Goal: Task Accomplishment & Management: Manage account settings

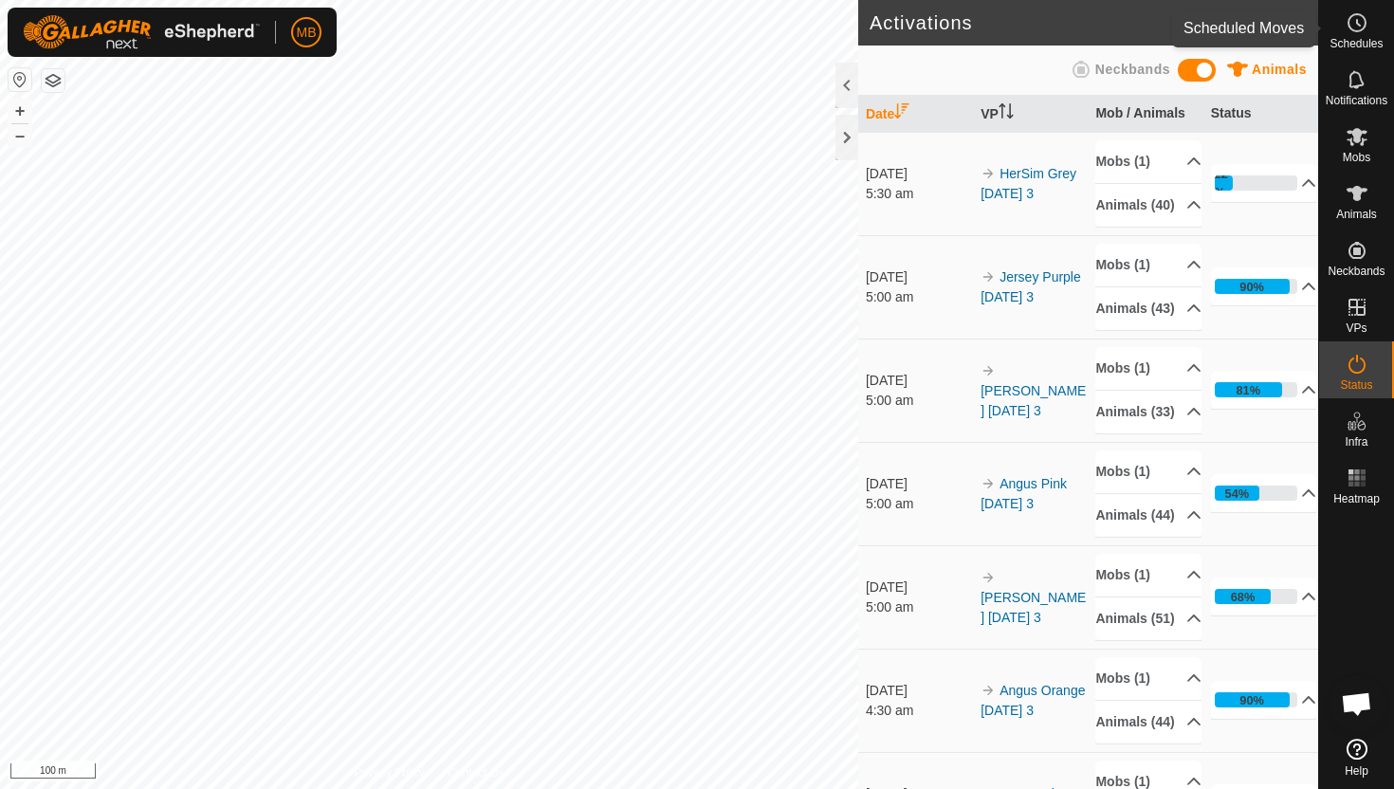
click at [1356, 35] on es-schedule-vp-svg-icon at bounding box center [1357, 23] width 34 height 30
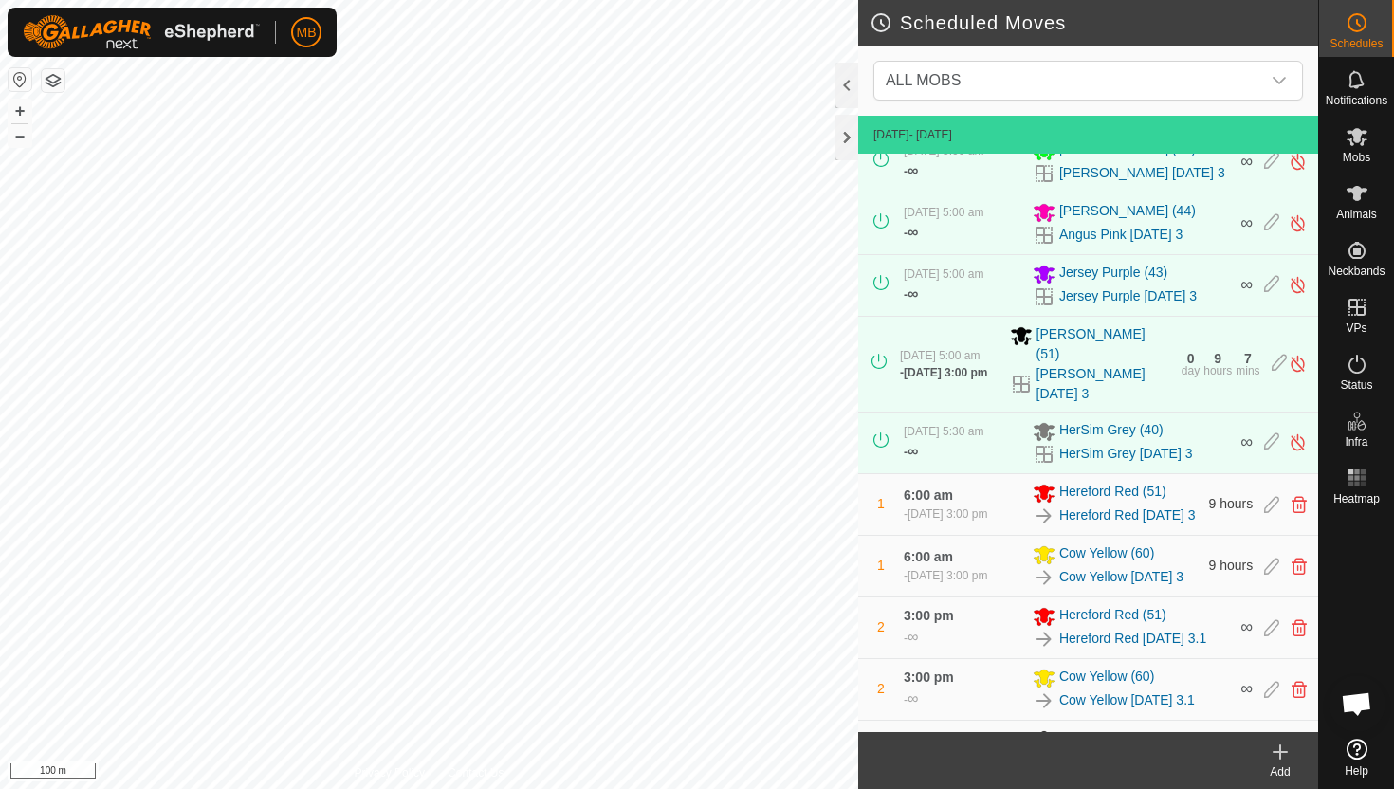
scroll to position [421, 0]
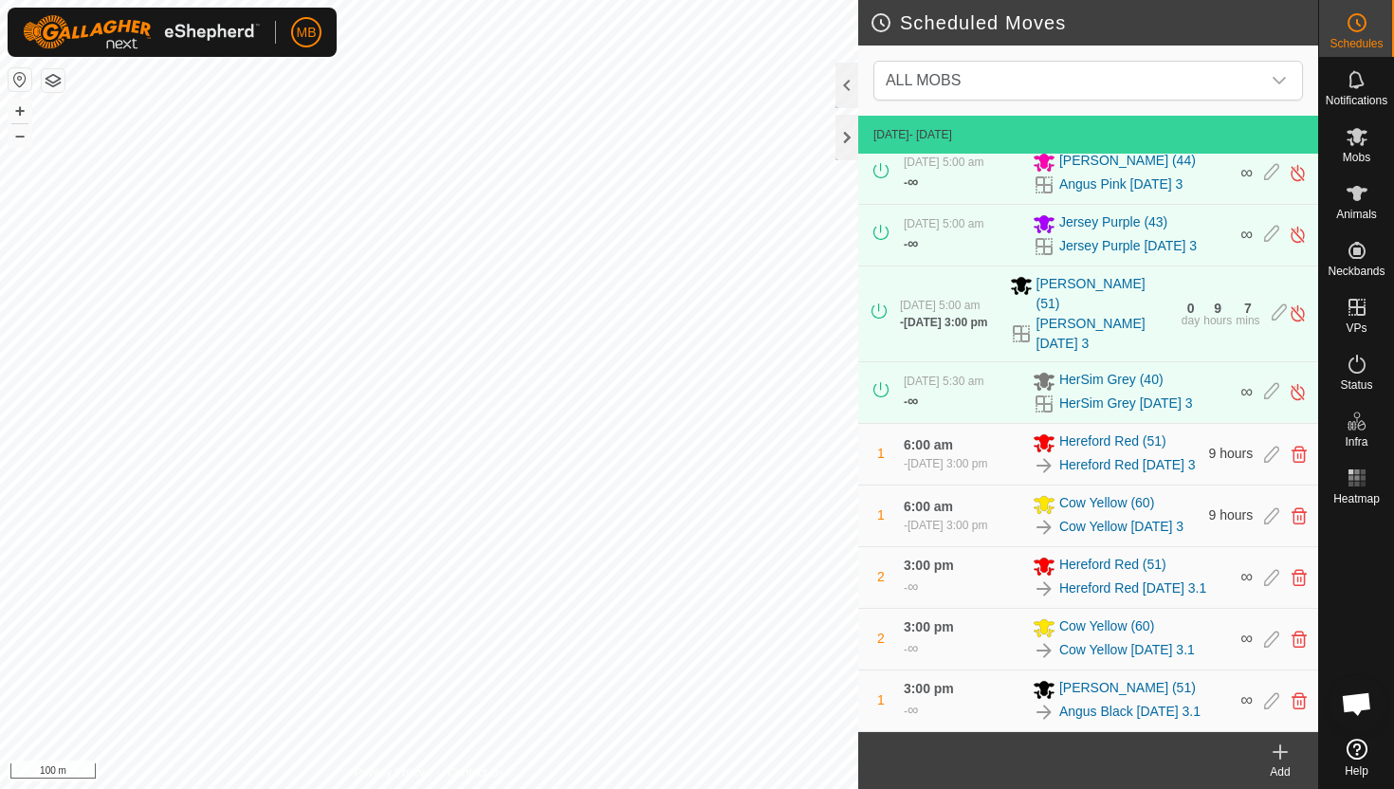
click at [283, 23] on div "MB Schedules Notifications Mobs Animals Neckbands VPs Status Infra Heatmap Help…" at bounding box center [697, 394] width 1394 height 789
click at [27, 139] on button "–" at bounding box center [20, 135] width 23 height 23
click at [1359, 190] on icon at bounding box center [1357, 193] width 21 height 15
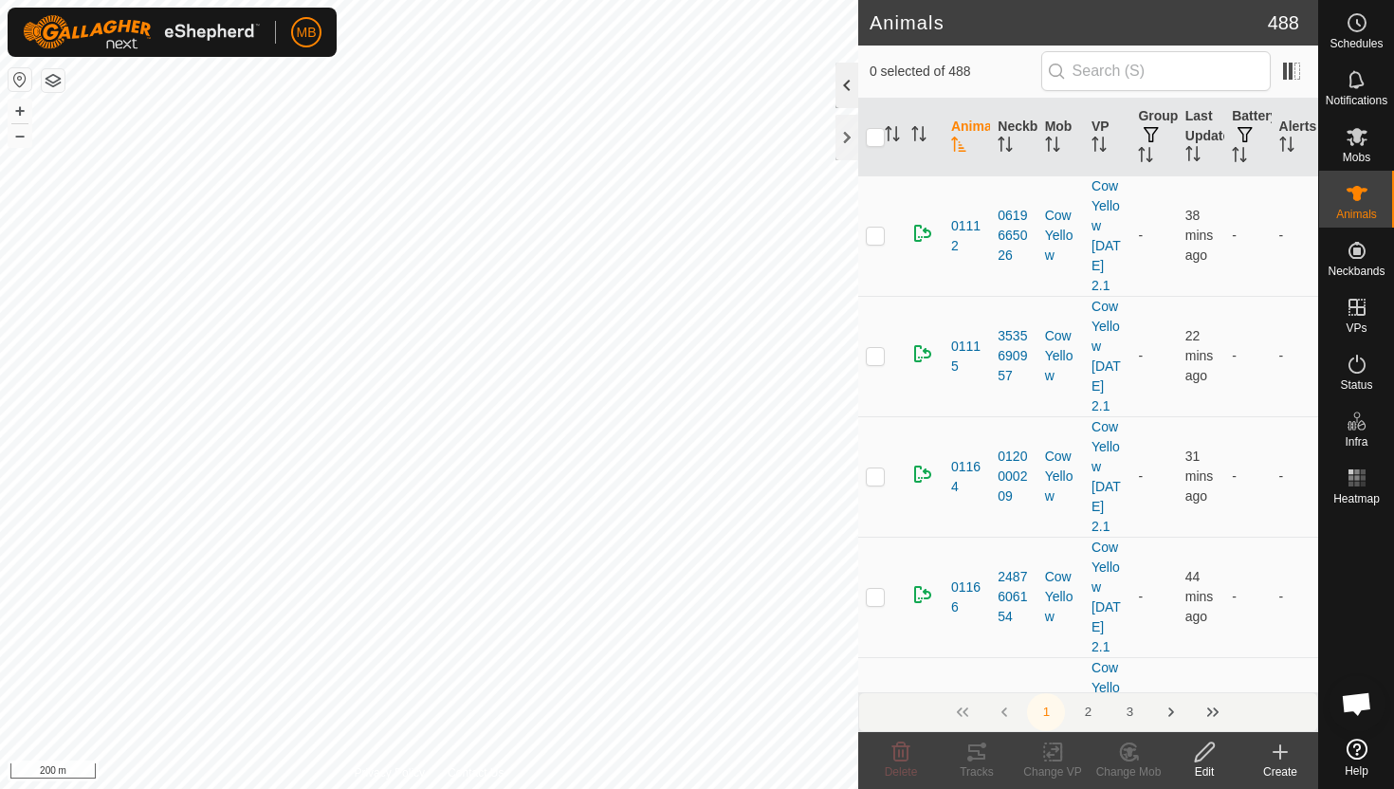
click at [847, 83] on div at bounding box center [847, 86] width 23 height 46
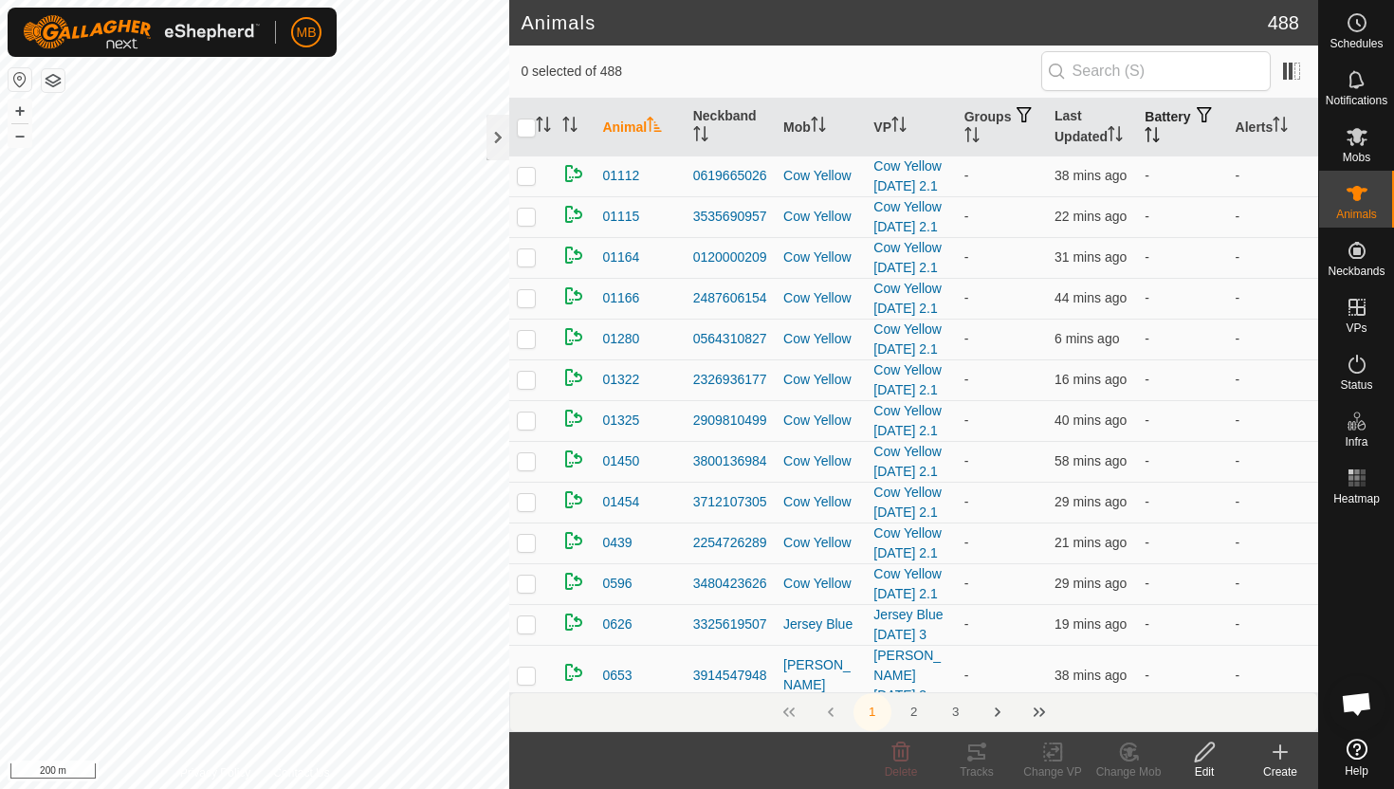
click at [1158, 132] on icon "Activate to sort" at bounding box center [1157, 134] width 2 height 15
click at [1160, 132] on icon "Activate to sort" at bounding box center [1152, 134] width 15 height 15
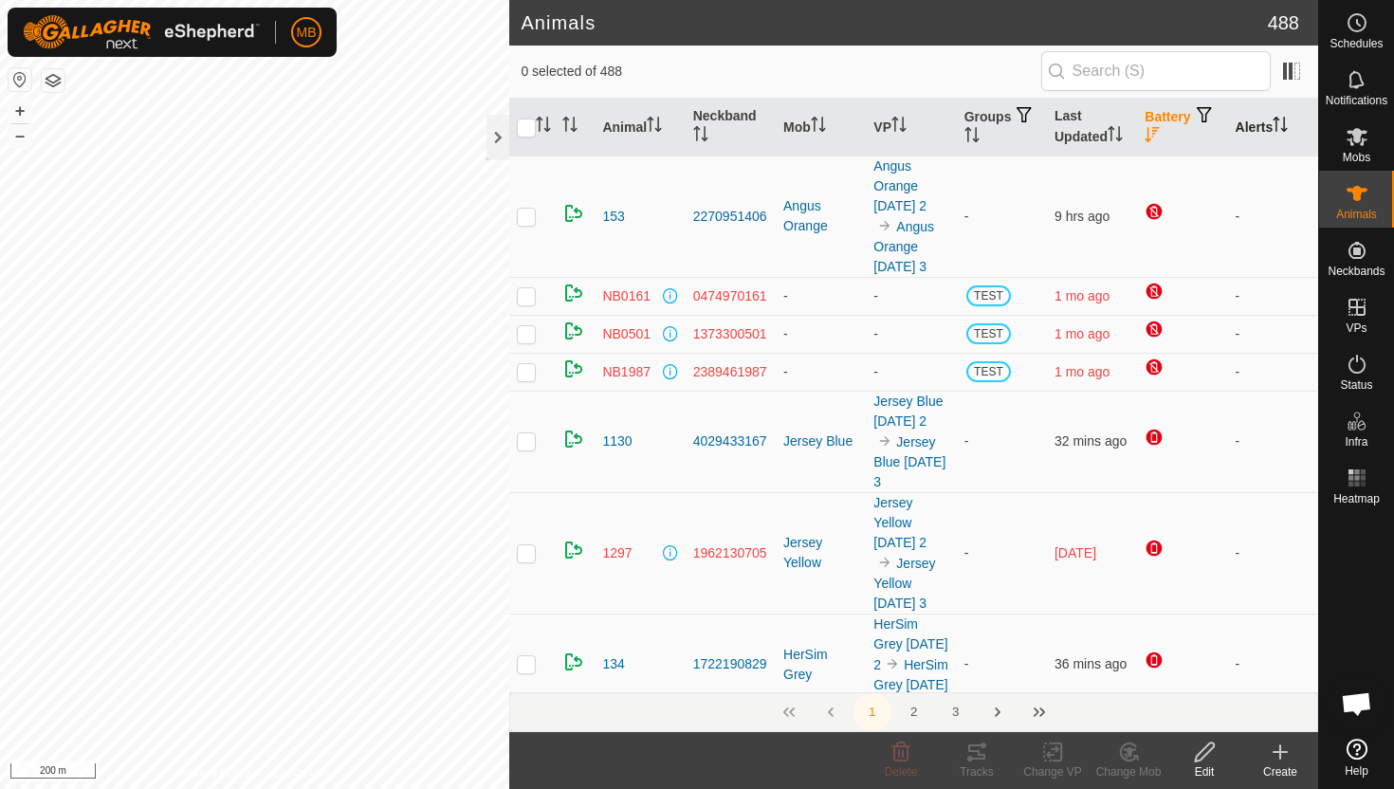
click at [1287, 122] on icon "Activate to sort" at bounding box center [1280, 124] width 15 height 15
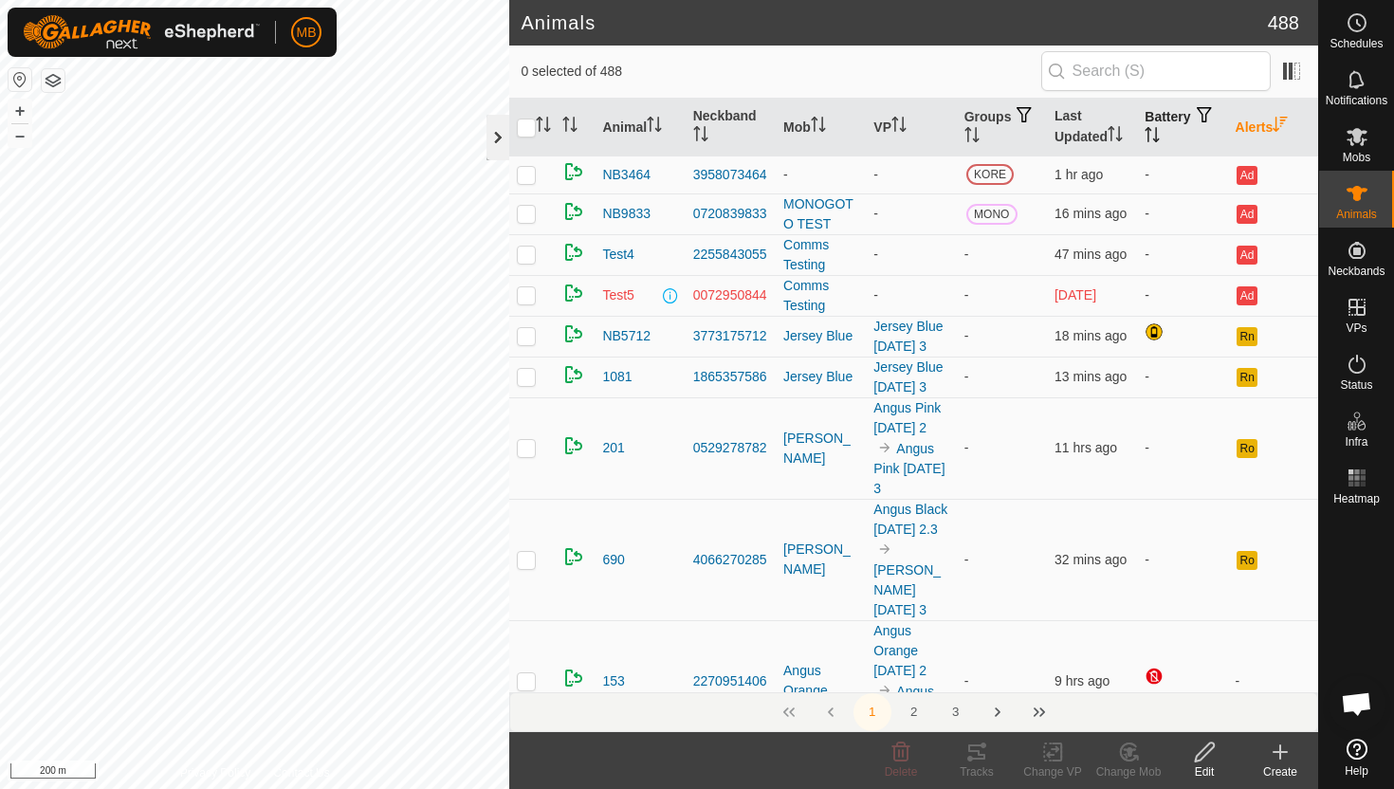
click at [502, 131] on div at bounding box center [498, 138] width 23 height 46
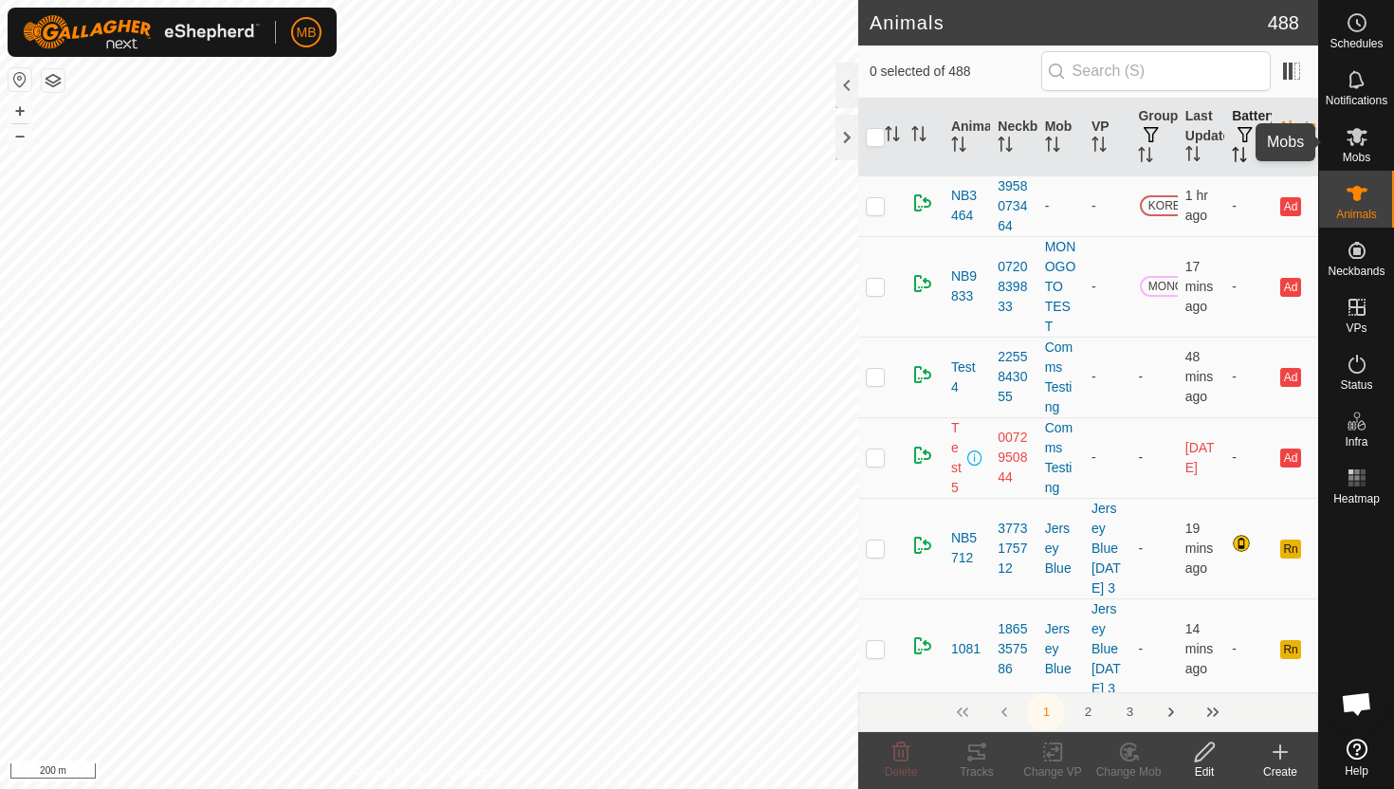
click at [1356, 138] on icon at bounding box center [1357, 137] width 21 height 18
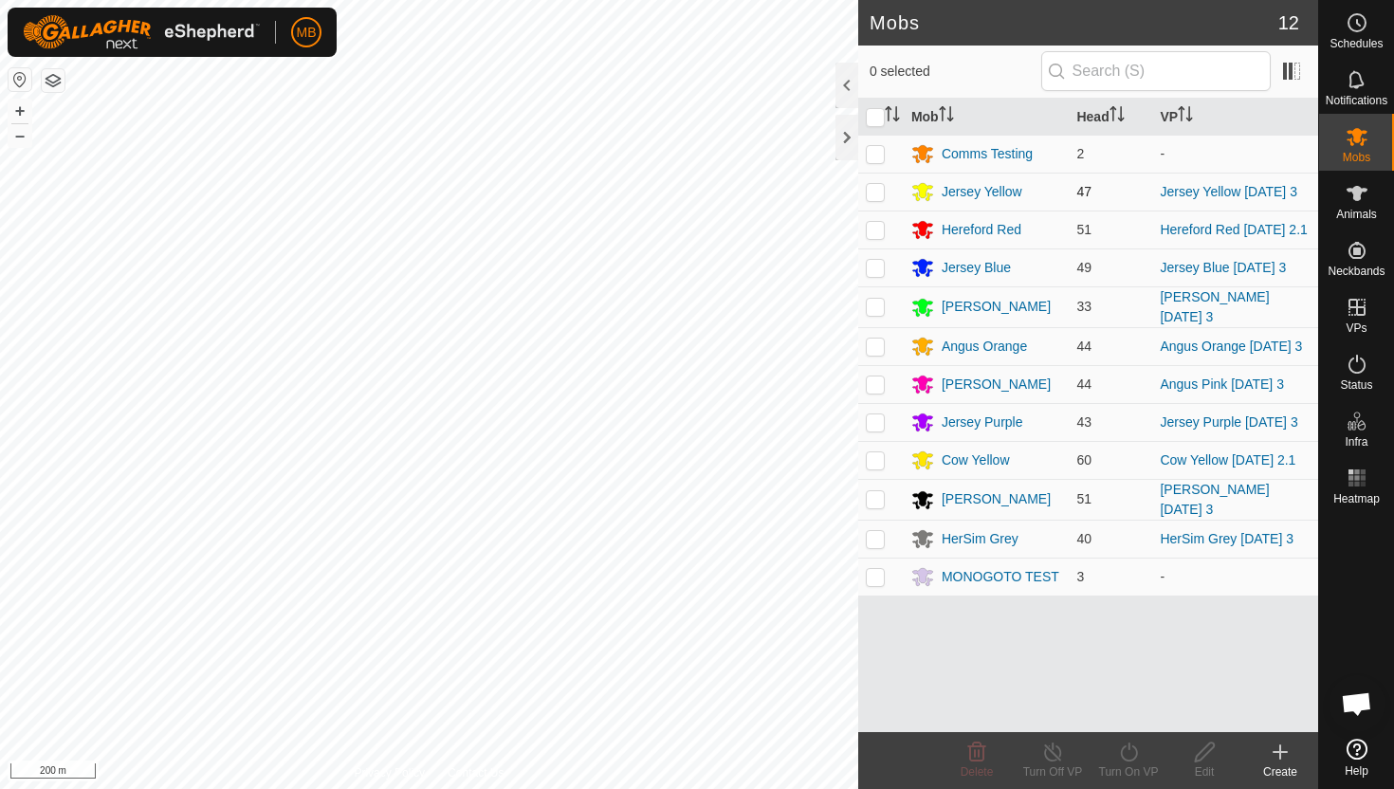
click at [872, 191] on p-checkbox at bounding box center [875, 191] width 19 height 15
checkbox input "true"
click at [1129, 751] on icon at bounding box center [1129, 752] width 24 height 23
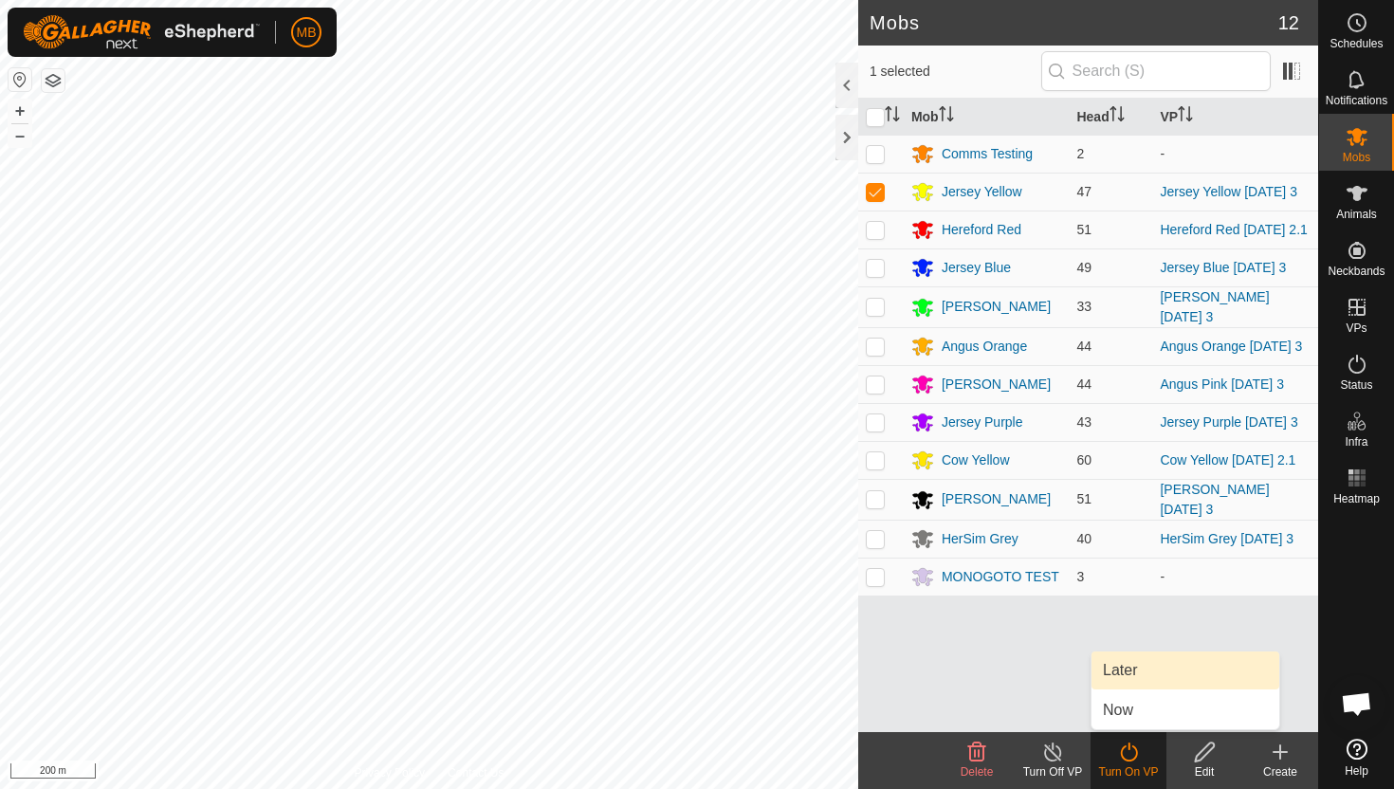
click at [1137, 673] on link "Later" at bounding box center [1186, 671] width 188 height 38
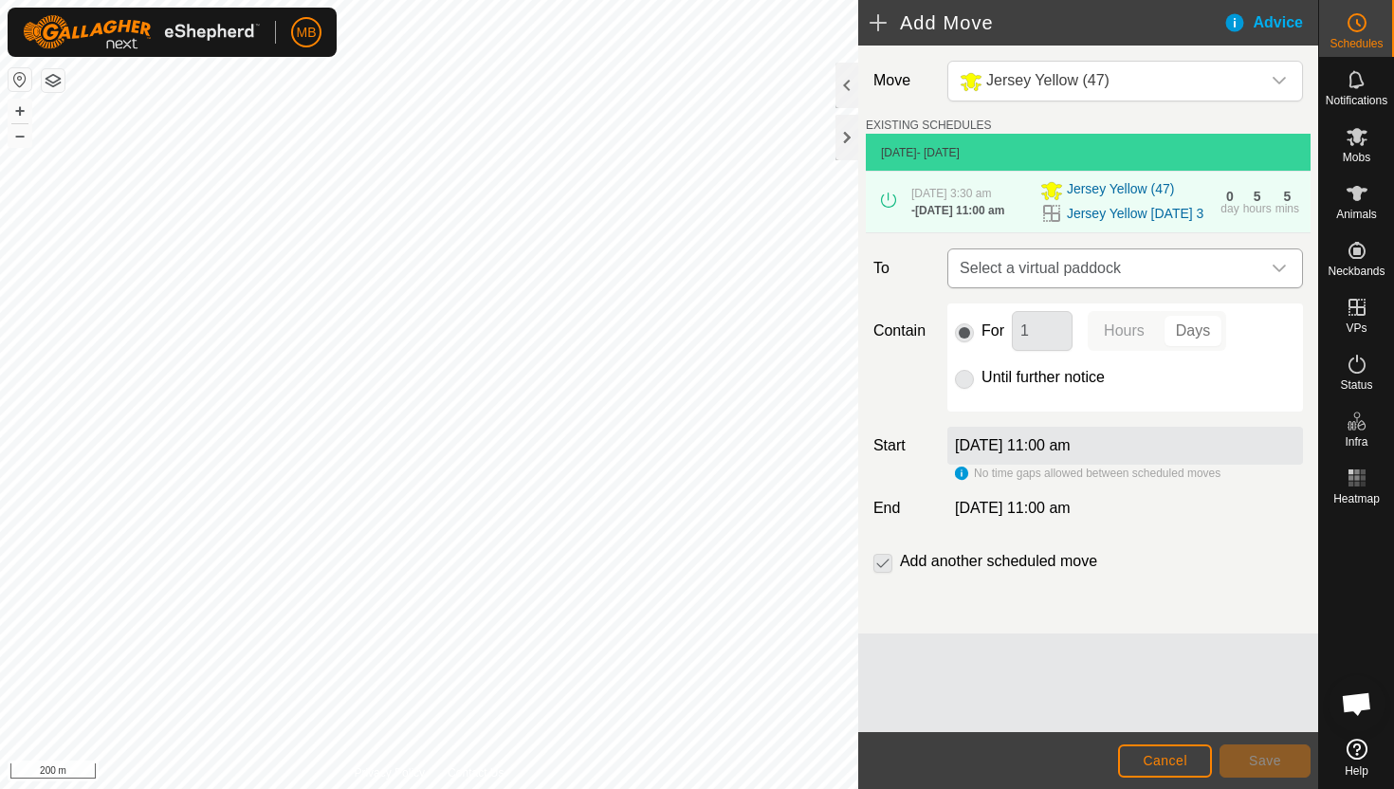
click at [1278, 272] on icon "dropdown trigger" at bounding box center [1279, 269] width 13 height 8
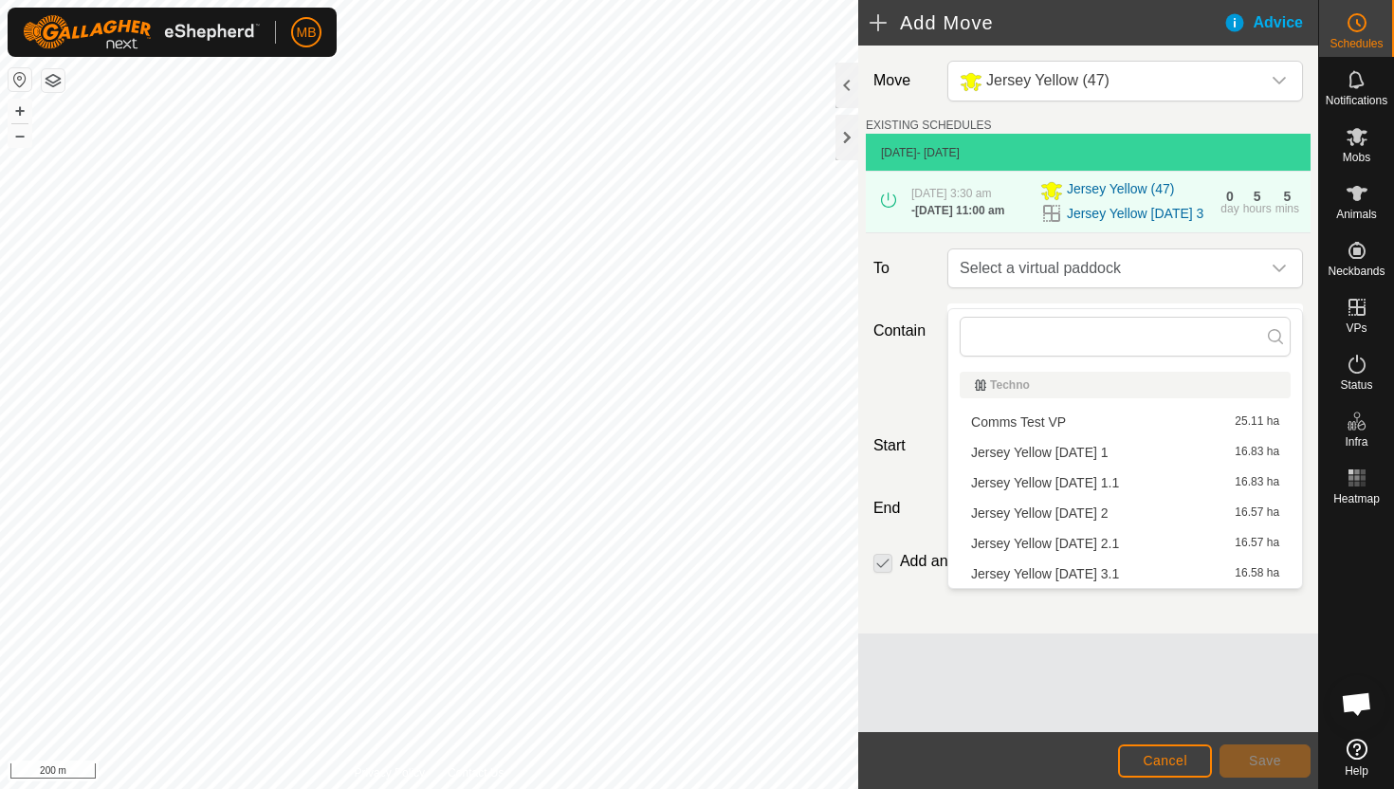
click at [1147, 567] on li "Jersey Yellow [DATE] 3.1 16.58 ha" at bounding box center [1125, 574] width 331 height 28
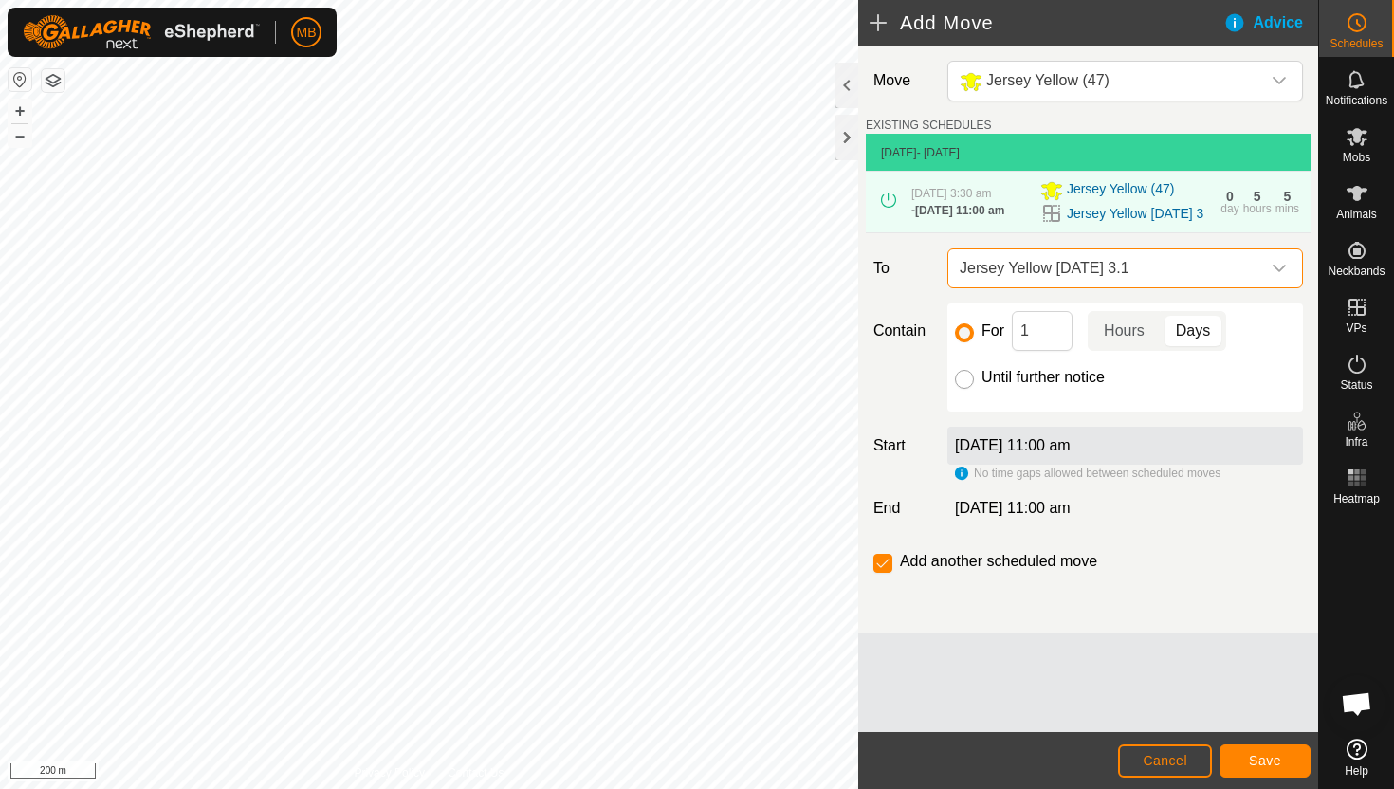
click at [965, 389] on input "Until further notice" at bounding box center [964, 379] width 19 height 19
radio input "true"
checkbox input "false"
click at [965, 389] on input "Until further notice" at bounding box center [964, 379] width 19 height 19
click at [964, 389] on input "Until further notice" at bounding box center [964, 379] width 19 height 19
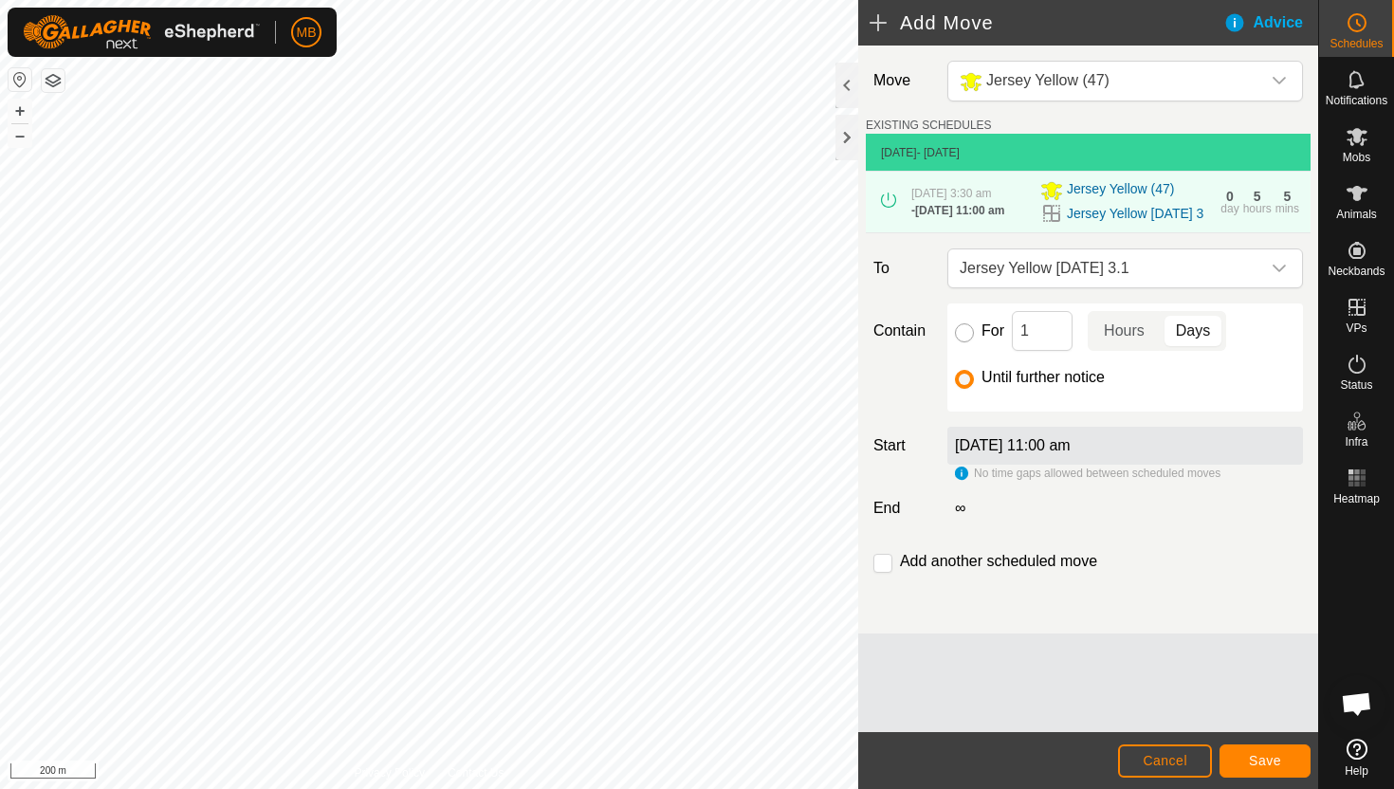
click at [966, 342] on input "For" at bounding box center [964, 332] width 19 height 19
radio input "true"
checkbox input "true"
click at [964, 389] on input "Until further notice" at bounding box center [964, 379] width 19 height 19
radio input "true"
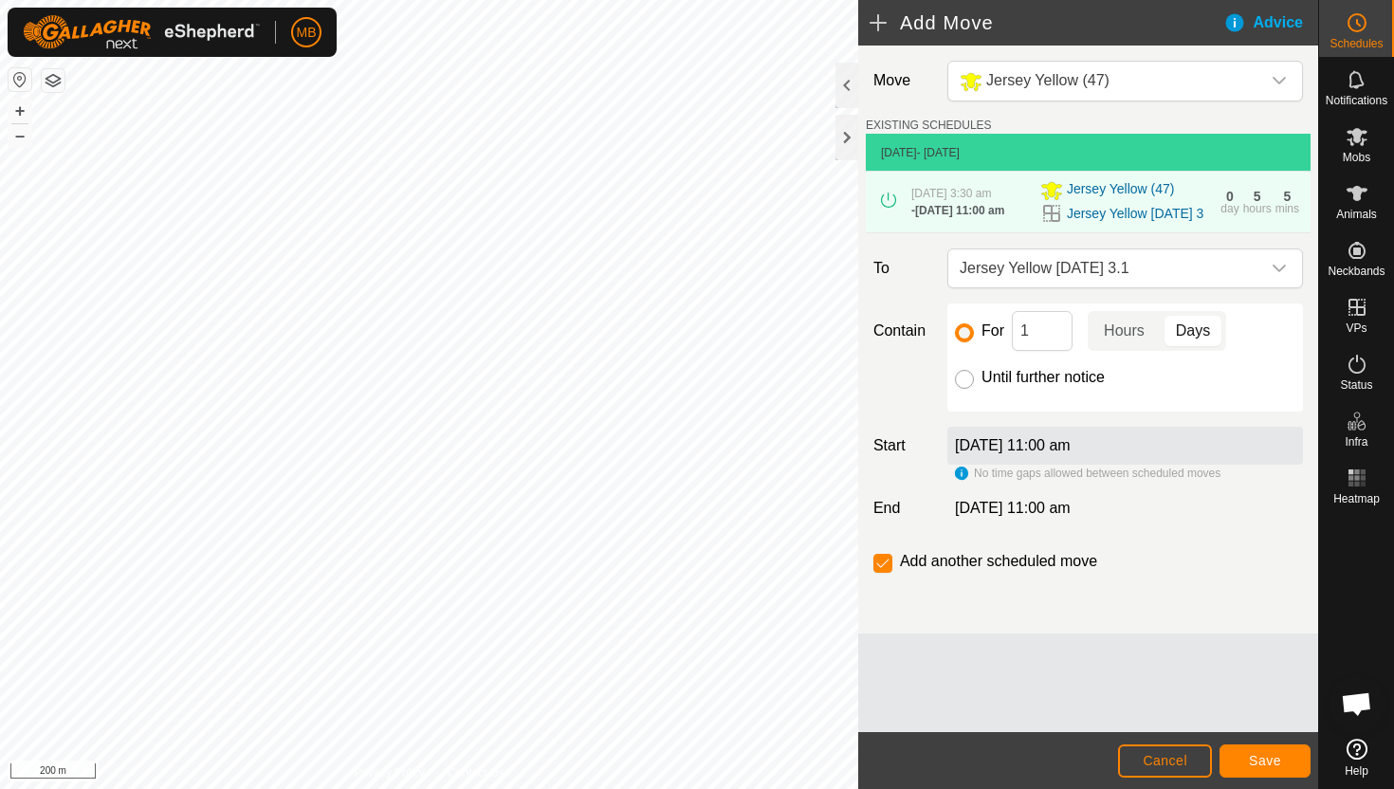
checkbox input "false"
click at [1165, 465] on div "[DATE] 11:00 am" at bounding box center [1126, 446] width 356 height 38
click at [1187, 756] on span "Cancel" at bounding box center [1165, 760] width 45 height 15
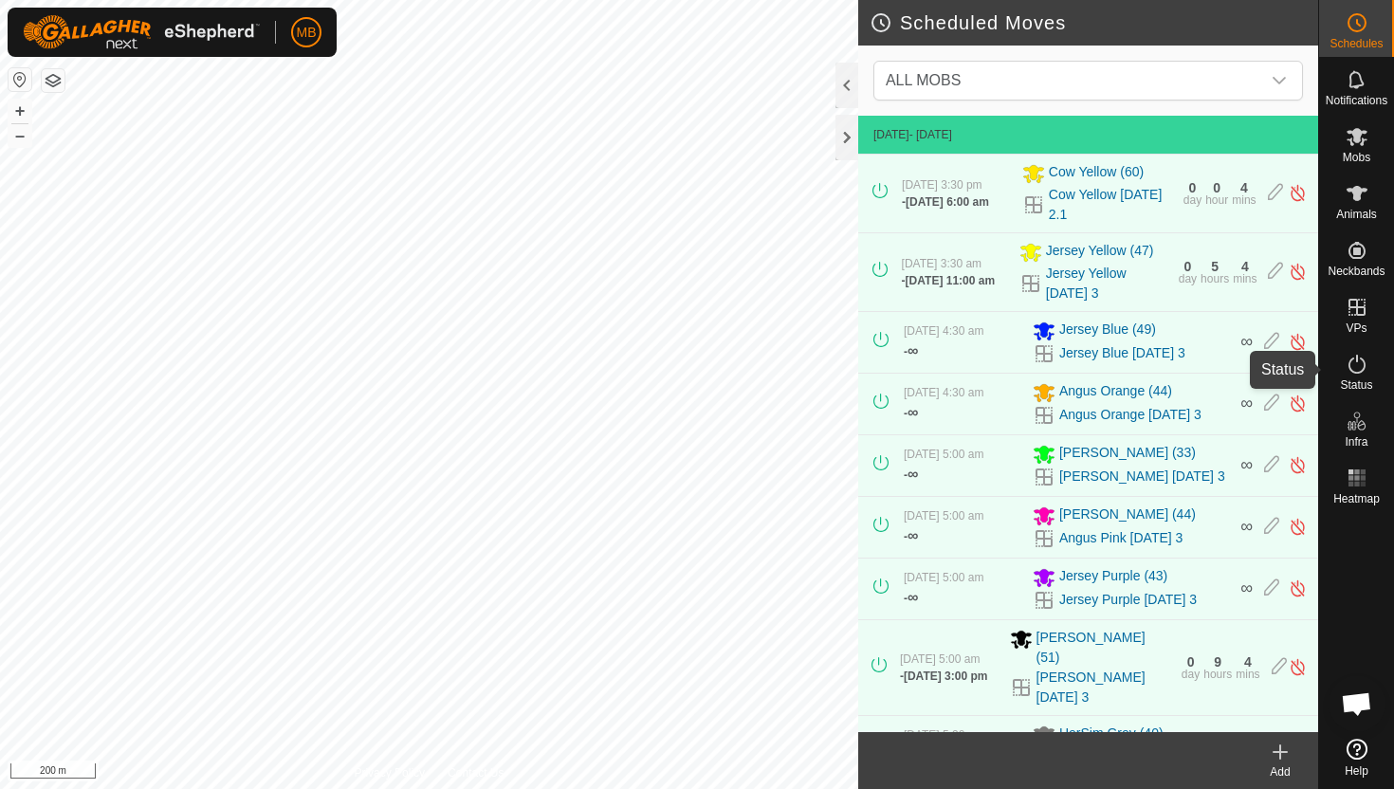
click at [1361, 362] on icon at bounding box center [1357, 364] width 23 height 23
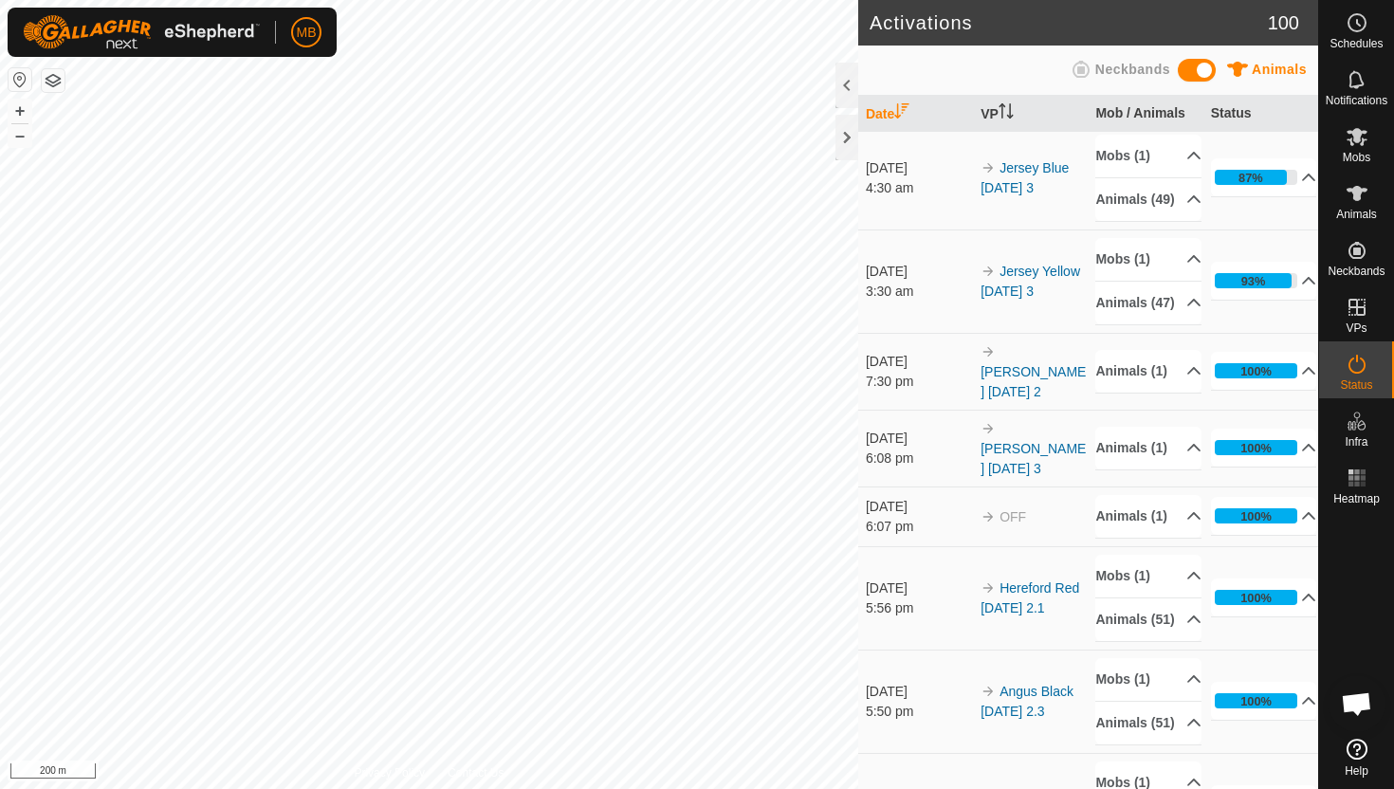
scroll to position [629, 0]
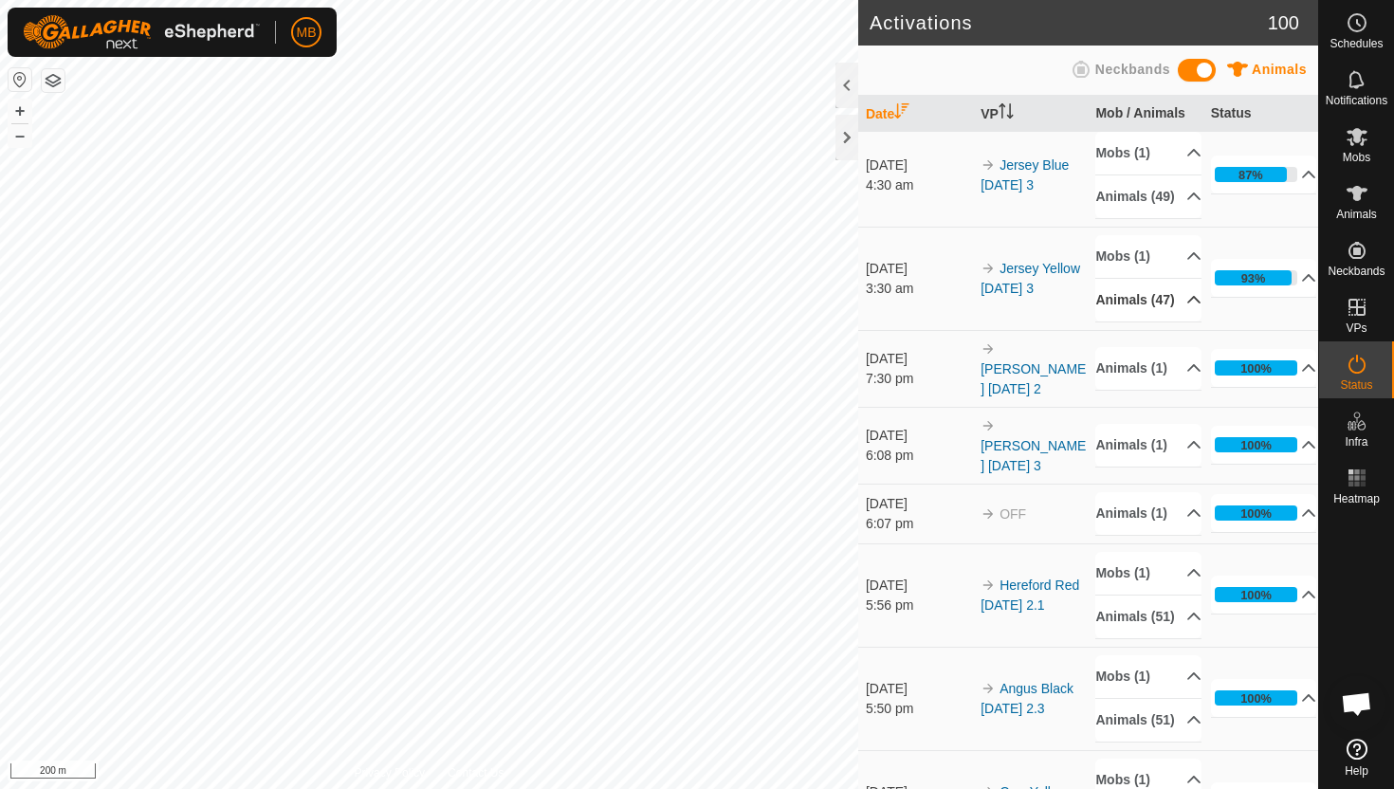
click at [1176, 322] on p-accordion-header "Animals (47)" at bounding box center [1149, 300] width 106 height 43
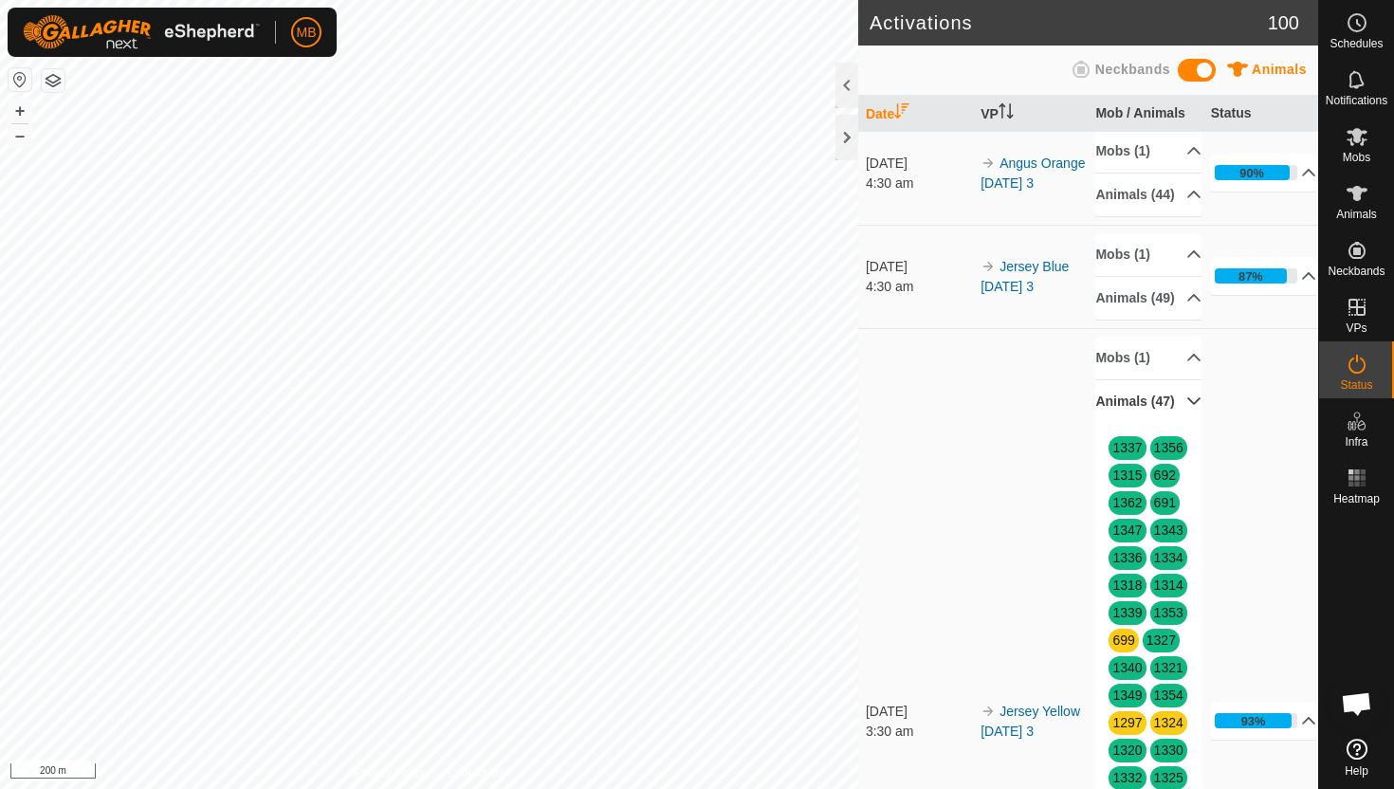
scroll to position [526, 0]
click at [1178, 424] on p-accordion-header "Animals (47)" at bounding box center [1149, 402] width 106 height 43
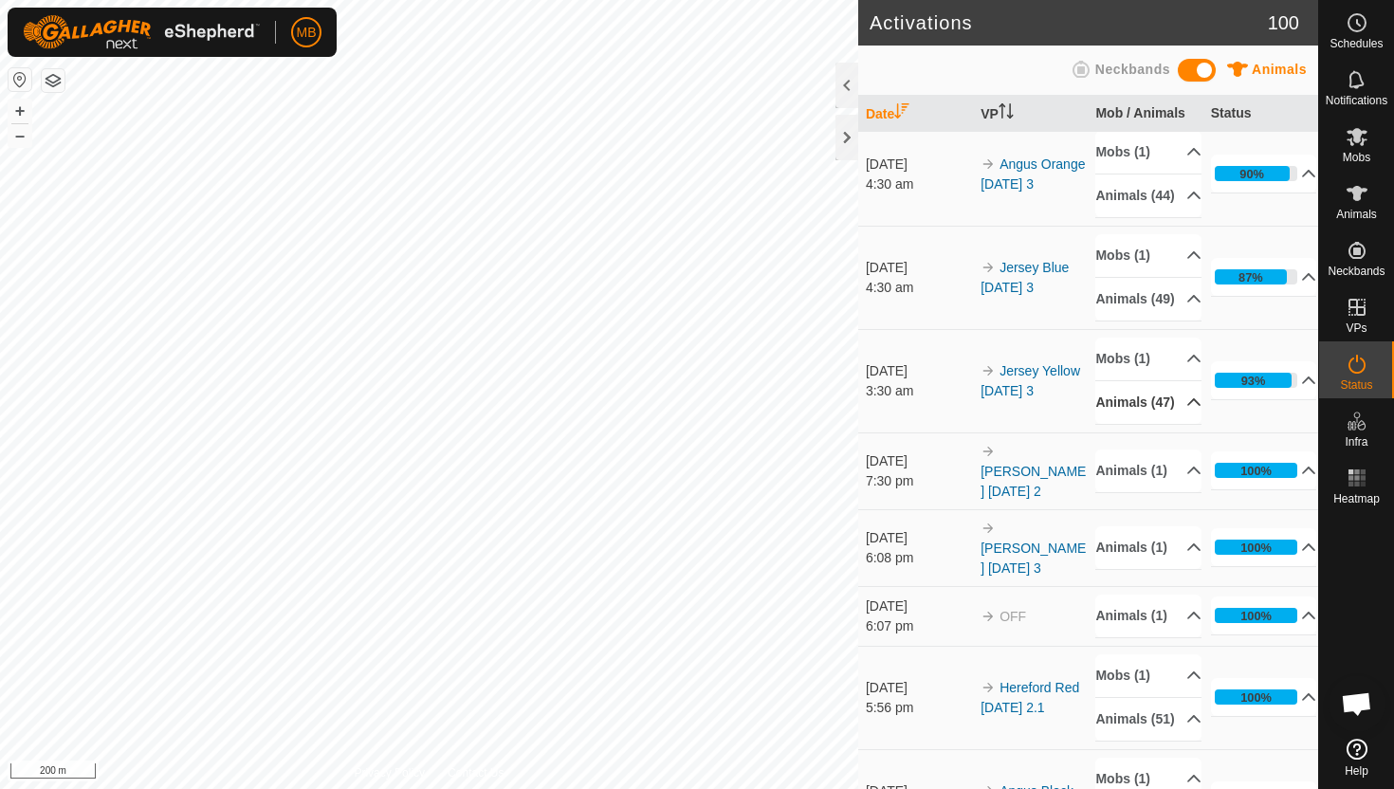
click at [1178, 424] on p-accordion-header "Animals (47)" at bounding box center [1149, 402] width 106 height 43
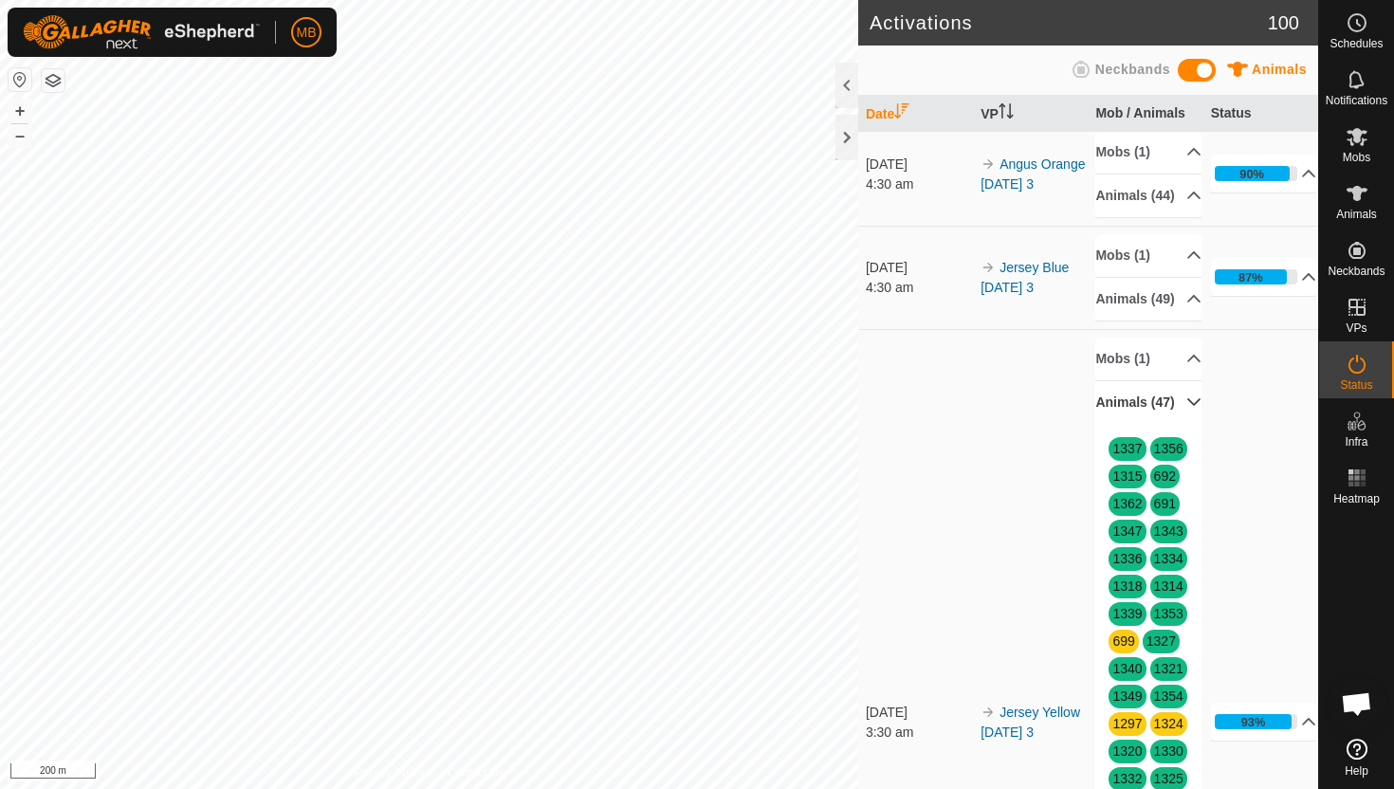
click at [1178, 424] on p-accordion-header "Animals (47)" at bounding box center [1149, 402] width 106 height 43
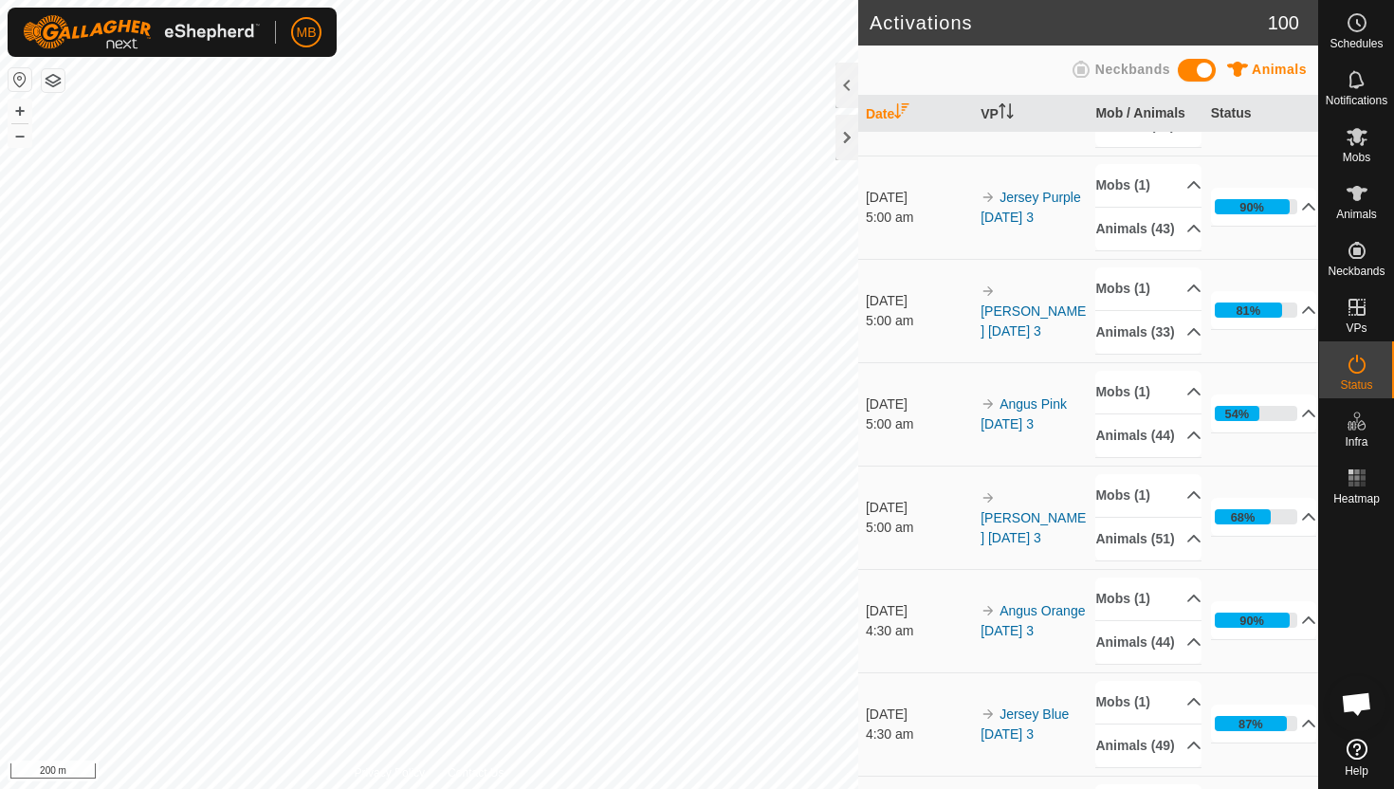
scroll to position [0, 0]
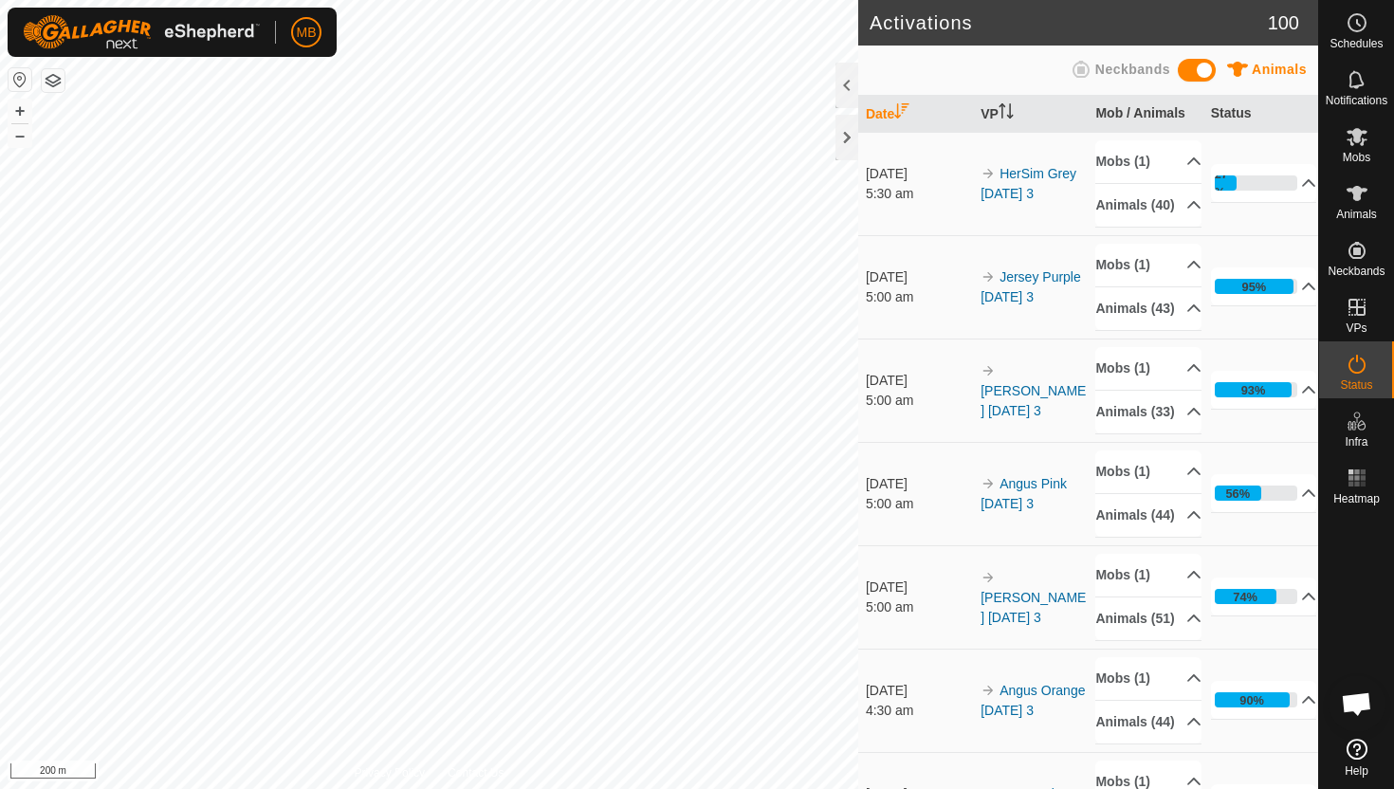
click at [245, 54] on div "MB Schedules Notifications Mobs Animals Neckbands VPs Status Infra Heatmap Help…" at bounding box center [697, 394] width 1394 height 789
